Goal: Obtain resource: Obtain resource

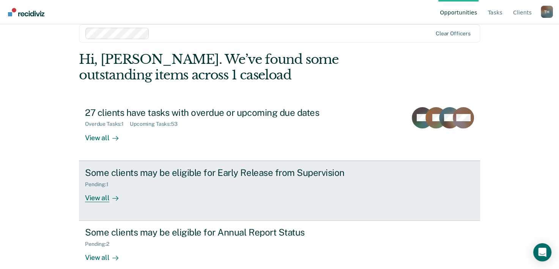
scroll to position [23, 0]
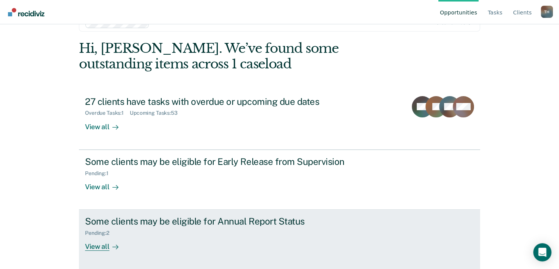
click at [95, 246] on div "View all" at bounding box center [106, 243] width 43 height 15
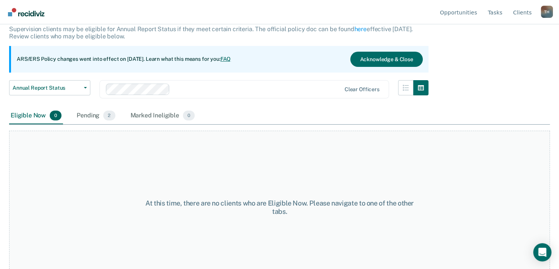
scroll to position [63, 0]
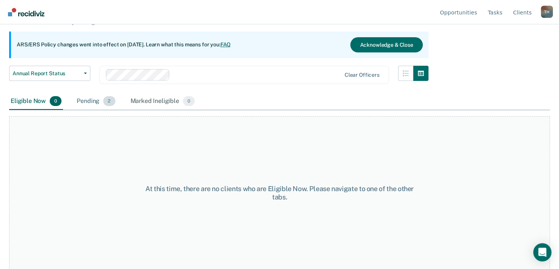
click at [91, 101] on div "Pending 2" at bounding box center [95, 101] width 41 height 17
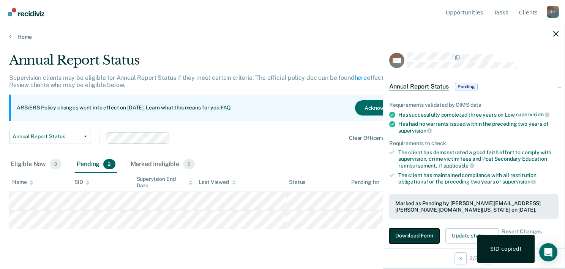
click at [420, 234] on button "Download Form" at bounding box center [414, 235] width 50 height 15
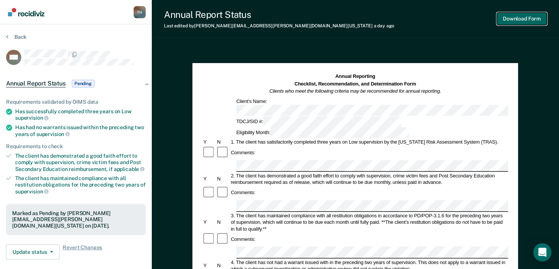
click at [510, 18] on button "Download Form" at bounding box center [522, 19] width 50 height 13
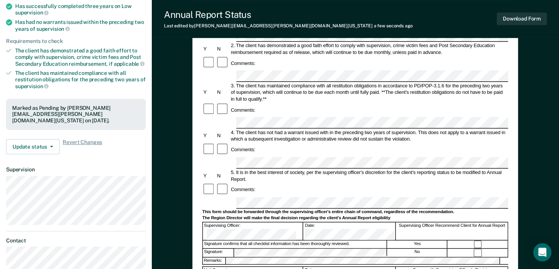
scroll to position [114, 0]
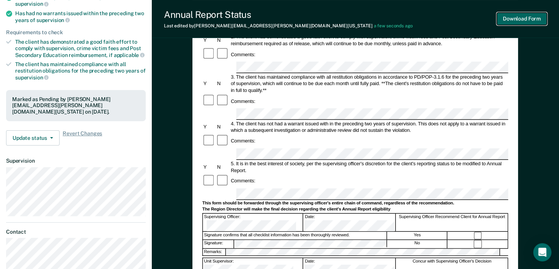
click at [515, 20] on button "Download Form" at bounding box center [522, 19] width 50 height 13
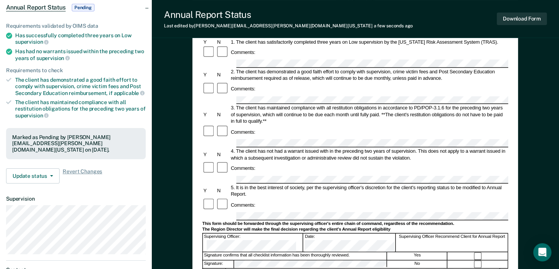
scroll to position [152, 0]
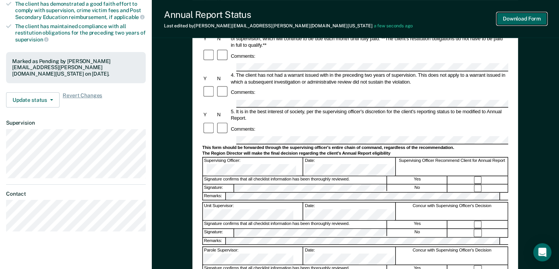
click at [520, 19] on button "Download Form" at bounding box center [522, 19] width 50 height 13
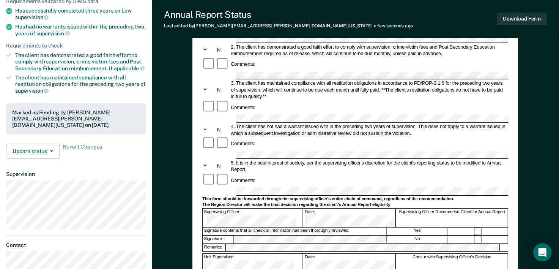
scroll to position [114, 0]
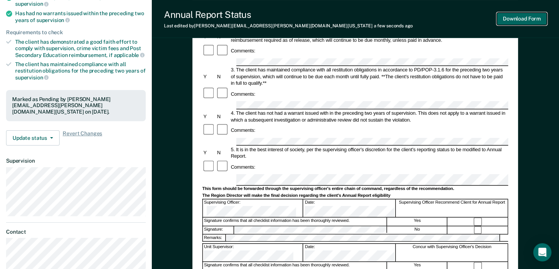
click at [516, 21] on button "Download Form" at bounding box center [522, 19] width 50 height 13
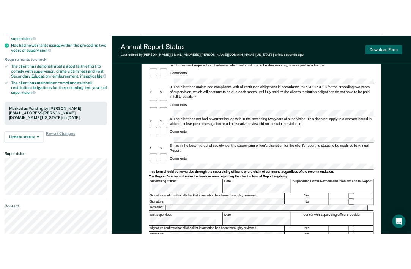
scroll to position [0, 0]
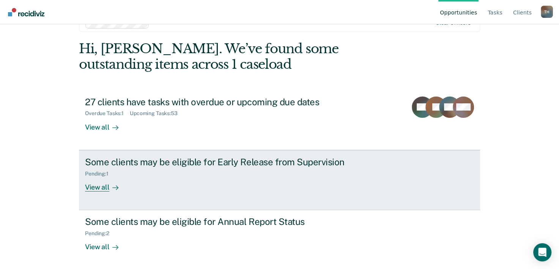
scroll to position [23, 0]
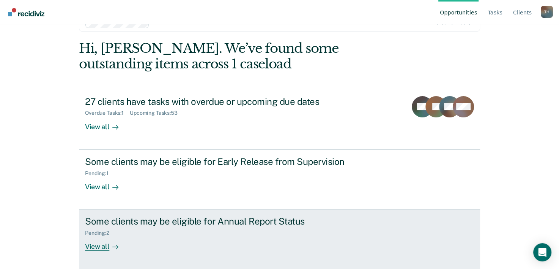
click at [101, 245] on div "View all" at bounding box center [106, 243] width 43 height 15
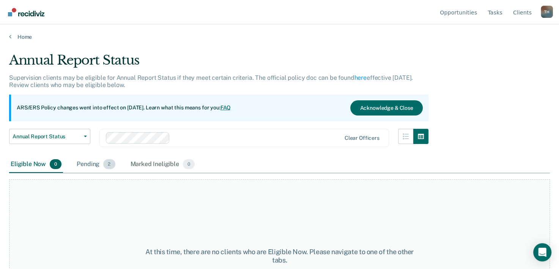
click at [82, 166] on div "Pending 2" at bounding box center [95, 164] width 41 height 17
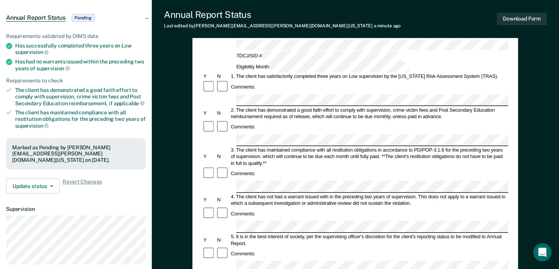
scroll to position [114, 0]
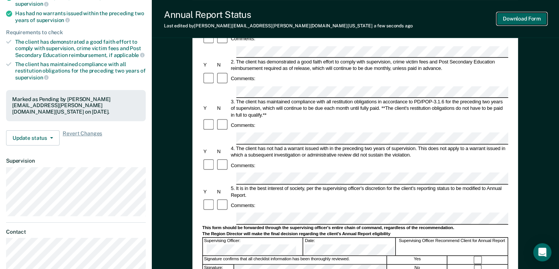
click at [513, 21] on button "Download Form" at bounding box center [522, 19] width 50 height 13
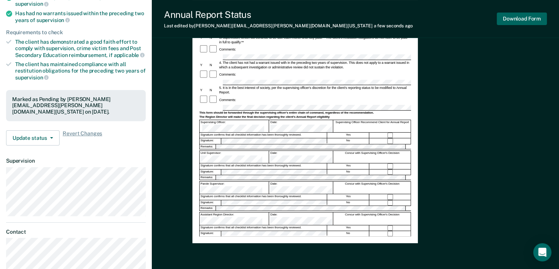
scroll to position [0, 0]
